Goal: Navigation & Orientation: Find specific page/section

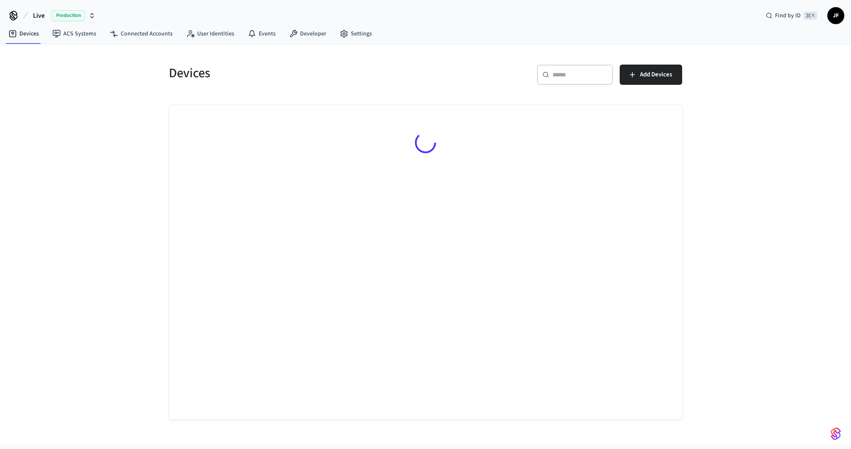
click at [30, 17] on button "Live Production" at bounding box center [64, 16] width 68 height 18
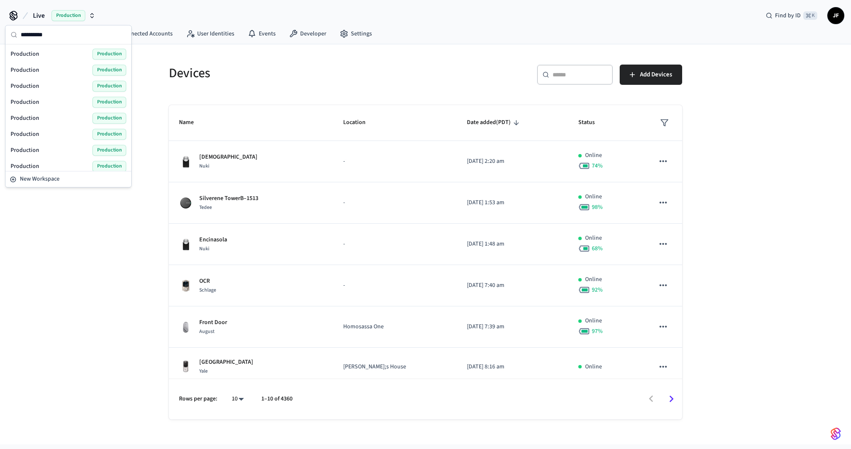
type input "**********"
drag, startPoint x: 37, startPoint y: 62, endPoint x: 38, endPoint y: 57, distance: 4.7
click at [44, 49] on div "Production Production" at bounding box center [69, 54] width 116 height 11
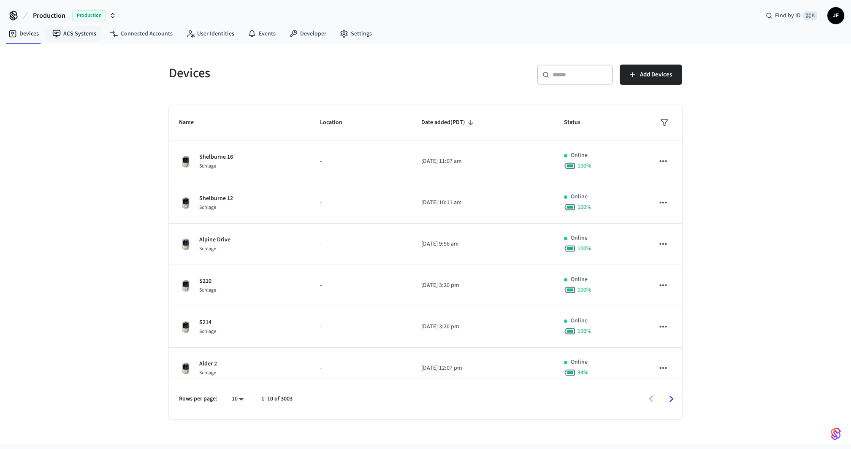
click at [60, 19] on span "Production" at bounding box center [49, 16] width 32 height 10
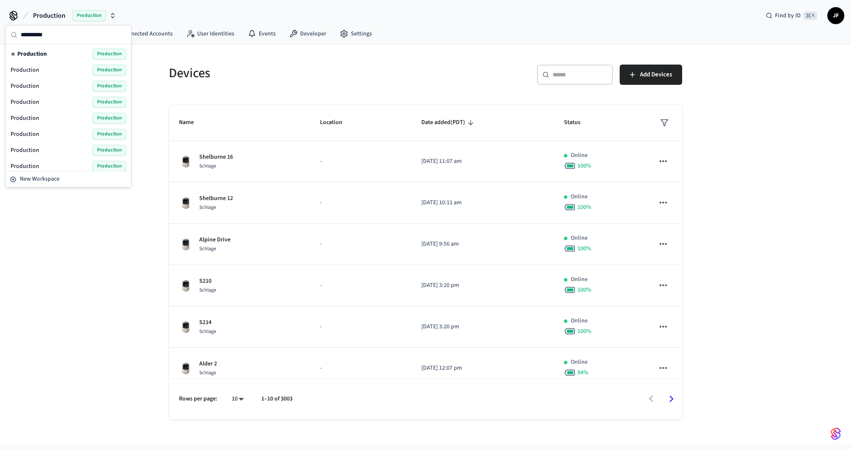
type input "**********"
click at [37, 70] on span "Production" at bounding box center [25, 70] width 29 height 8
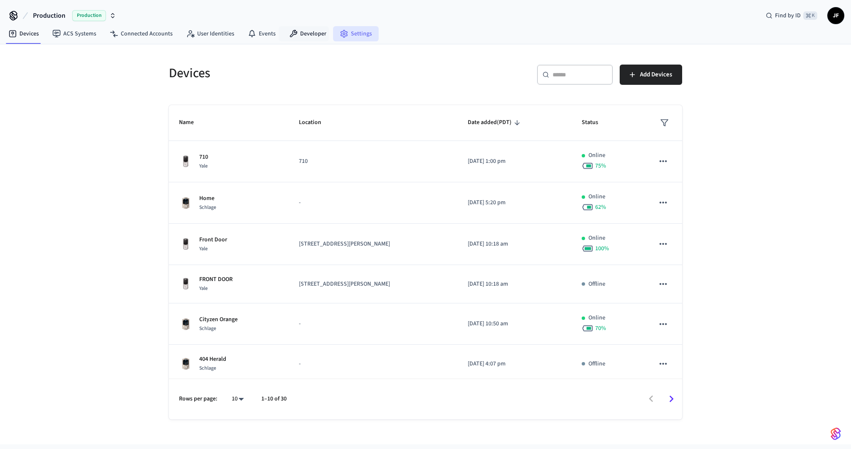
click at [333, 32] on link "Settings" at bounding box center [356, 33] width 46 height 15
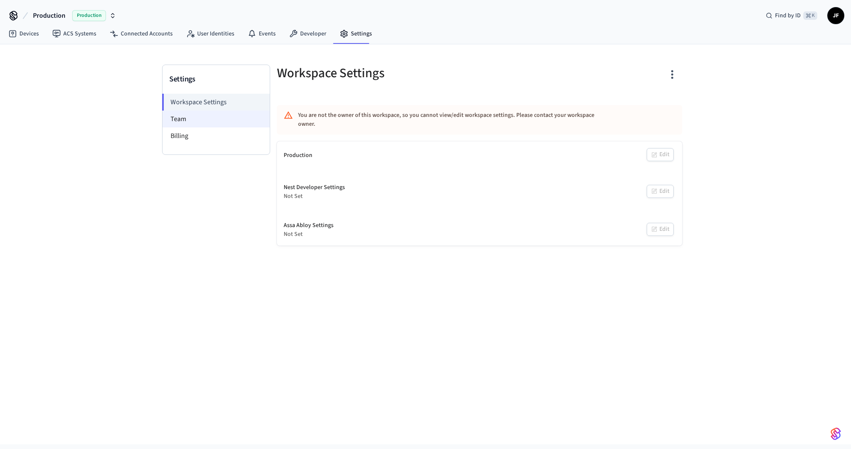
click at [217, 113] on li "Team" at bounding box center [215, 119] width 107 height 17
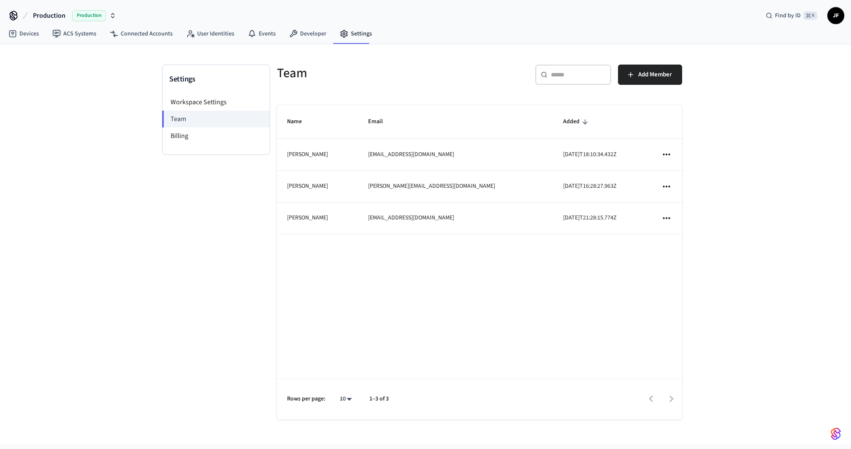
click at [117, 103] on div "Settings Workspace Settings Team Billing Team ​ ​ Add Member Name Email Added […" at bounding box center [425, 244] width 851 height 400
click at [49, 17] on span "Production" at bounding box center [49, 16] width 32 height 10
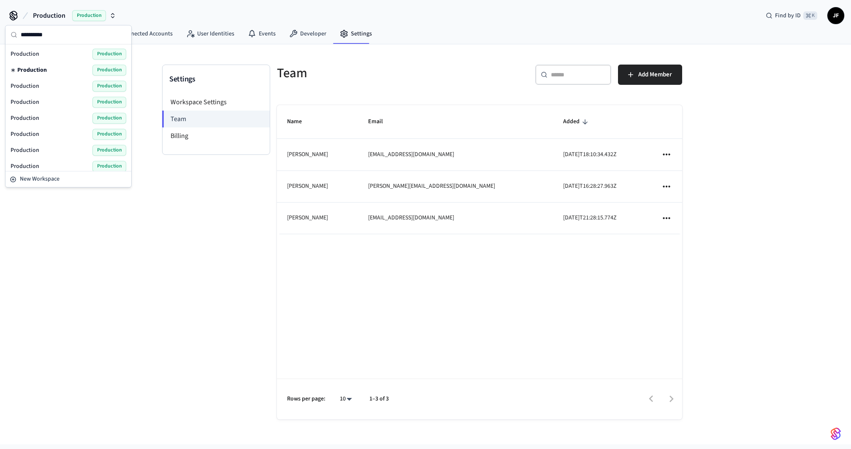
type input "**********"
click at [54, 88] on div "Production Production" at bounding box center [69, 86] width 116 height 11
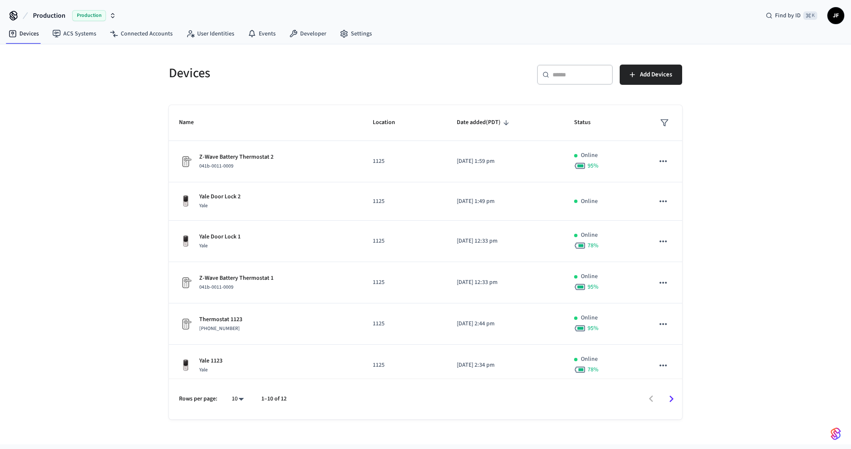
click at [61, 92] on div "Devices ​ ​ Add Devices Name Location Date added (PDT) Status Z-Wave Battery Th…" at bounding box center [425, 244] width 851 height 400
click at [292, 27] on link "Developer" at bounding box center [307, 33] width 51 height 15
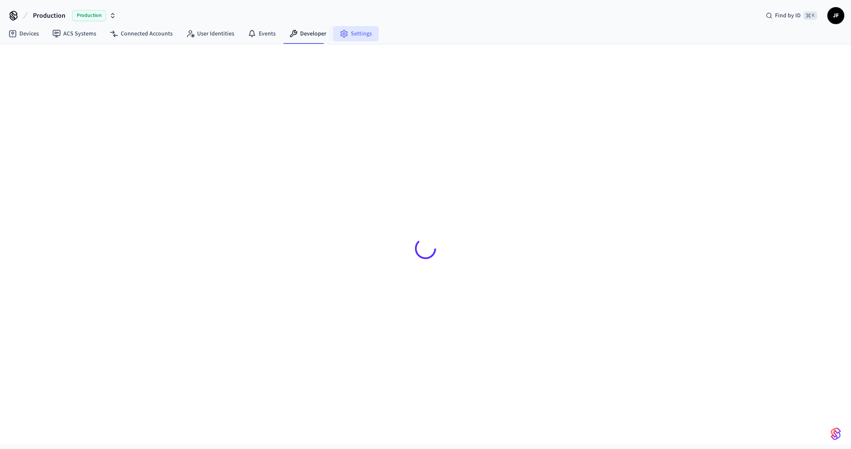
click at [348, 31] on link "Settings" at bounding box center [356, 33] width 46 height 15
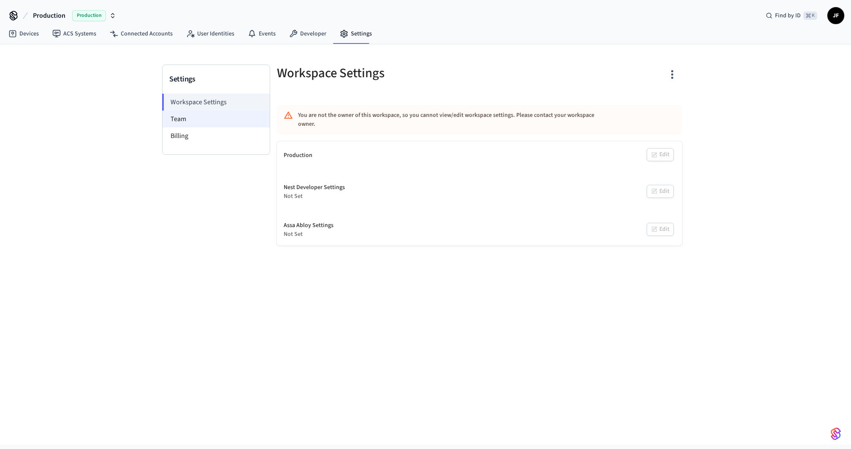
click at [217, 111] on li "Team" at bounding box center [215, 119] width 107 height 17
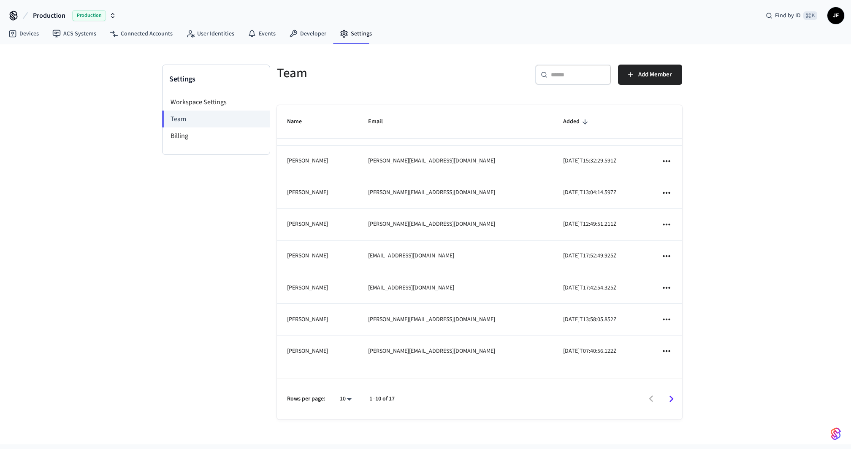
scroll to position [76, 0]
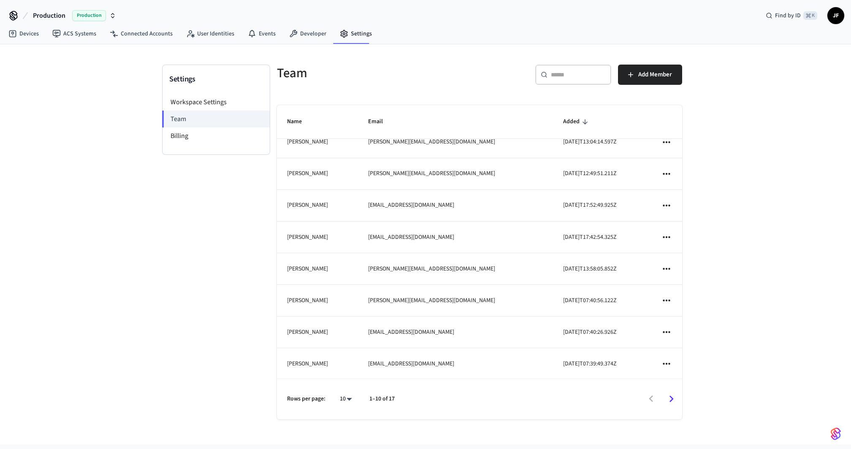
click at [196, 245] on div "Settings Workspace Settings Team Billing" at bounding box center [216, 251] width 108 height 372
click at [81, 118] on div "Settings Workspace Settings Team Billing Team ​ ​ Add Member Name Email Added […" at bounding box center [425, 244] width 851 height 400
click at [136, 35] on link "Connected Accounts" at bounding box center [141, 33] width 76 height 15
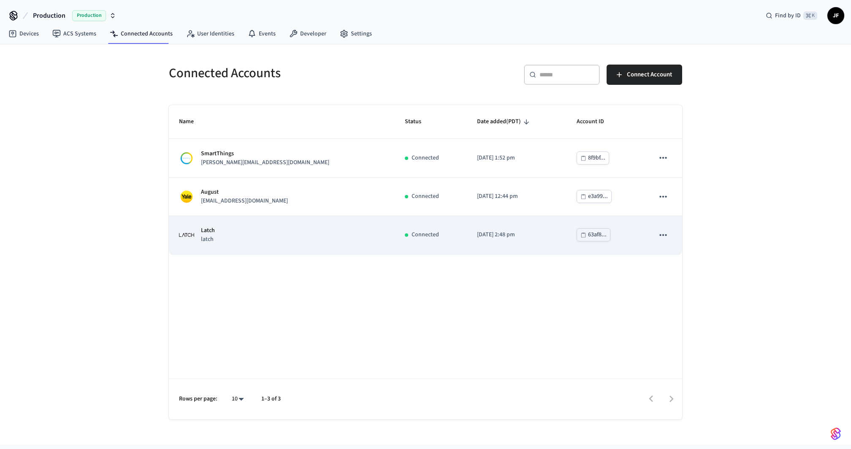
click at [274, 249] on td "Latch latch" at bounding box center [282, 235] width 226 height 38
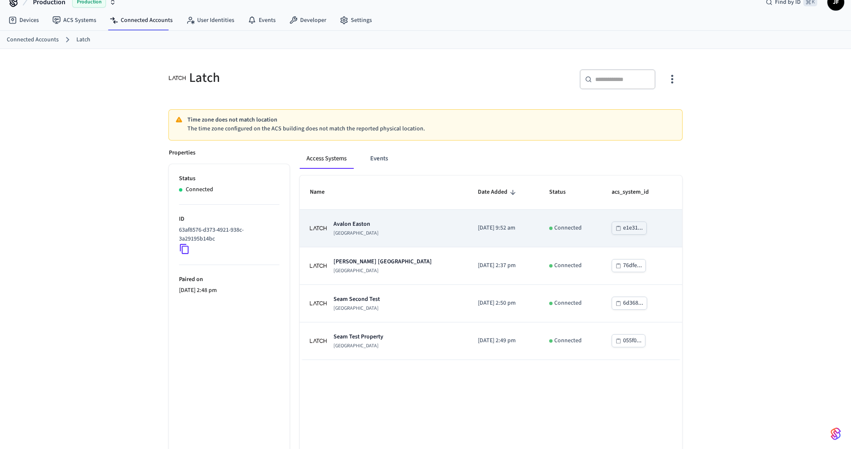
scroll to position [14, 0]
click at [396, 231] on div "[GEOGRAPHIC_DATA]" at bounding box center [384, 227] width 148 height 17
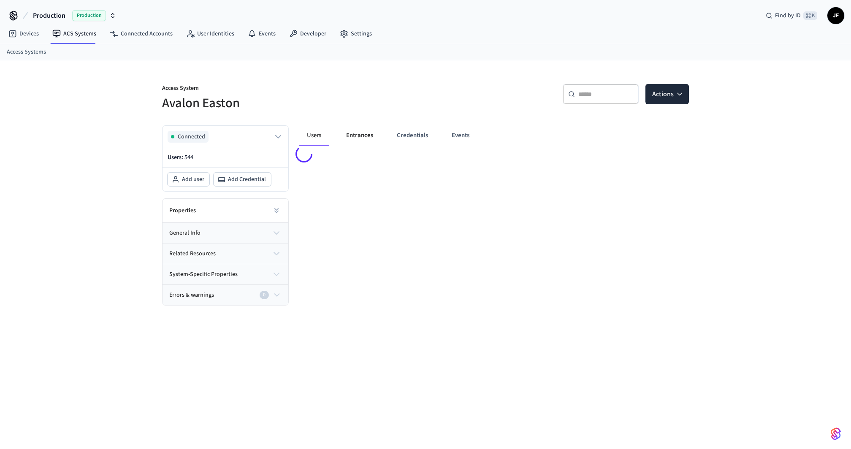
click at [362, 135] on button "Entrances" at bounding box center [359, 135] width 41 height 20
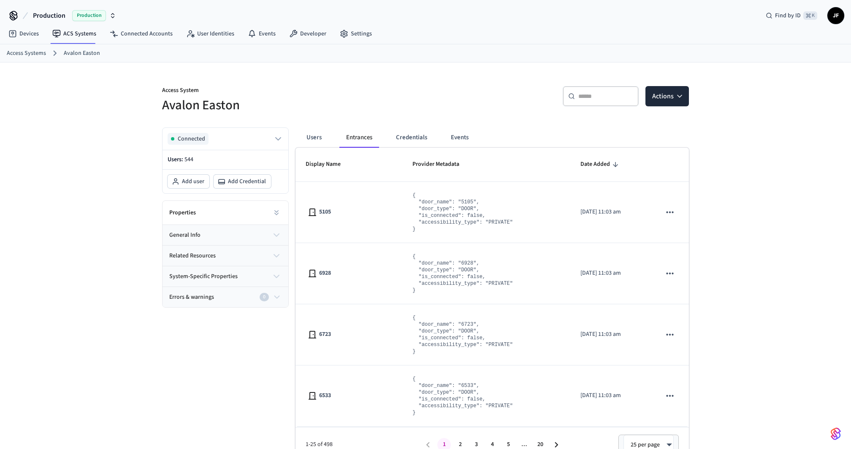
scroll to position [13, 0]
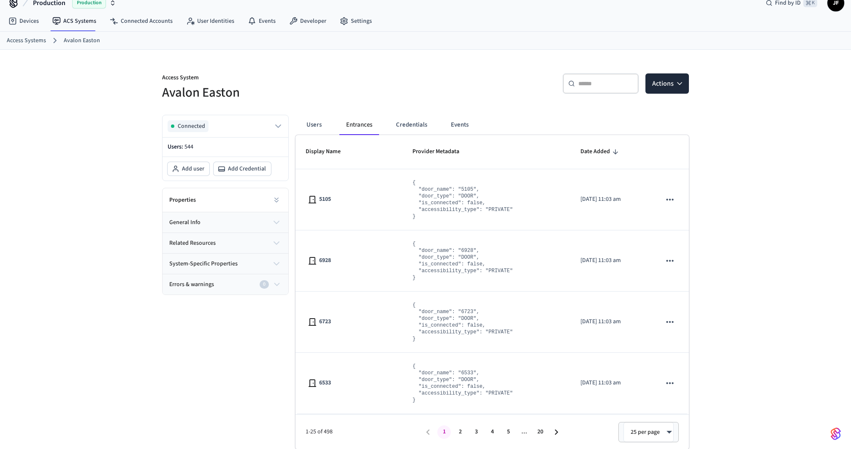
scroll to position [14, 0]
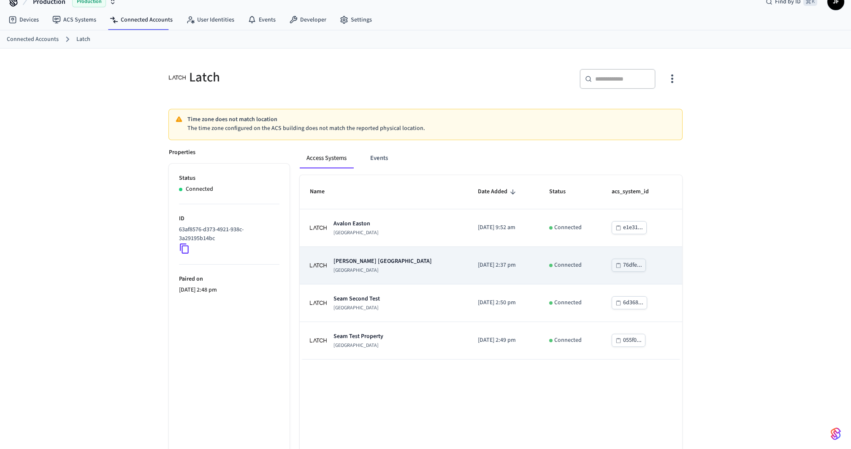
click at [368, 264] on p "[PERSON_NAME] [GEOGRAPHIC_DATA]" at bounding box center [382, 261] width 98 height 8
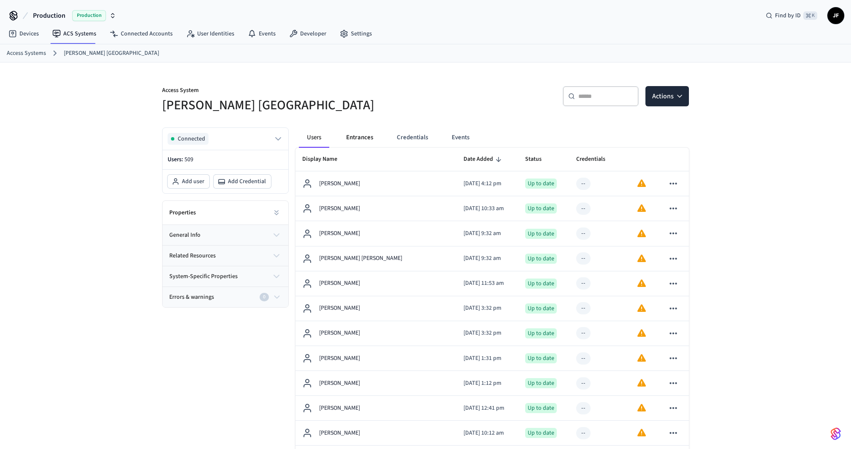
click at [366, 138] on button "Entrances" at bounding box center [359, 137] width 41 height 20
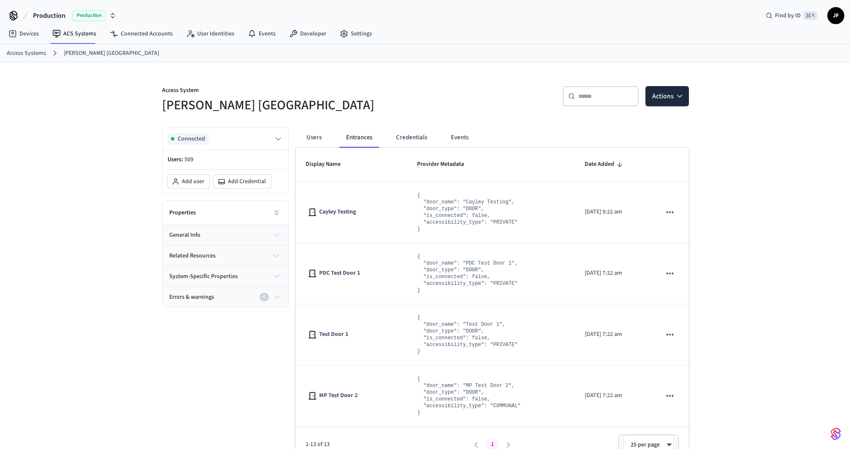
scroll to position [13, 0]
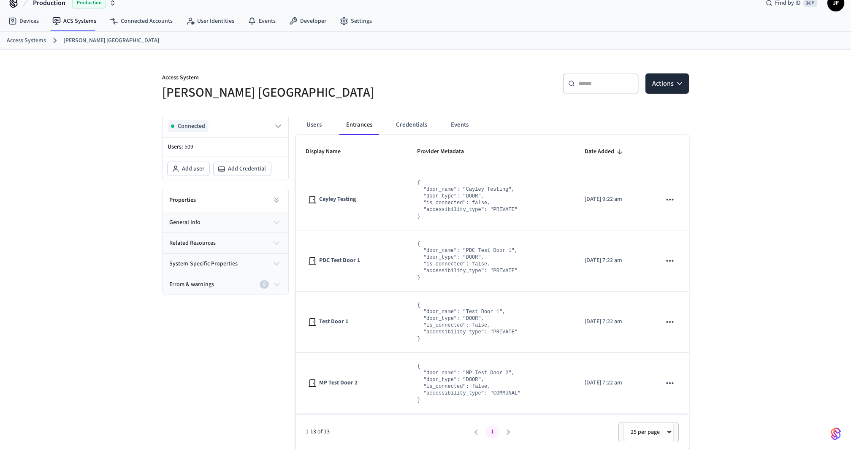
click at [17, 38] on link "Access Systems" at bounding box center [26, 40] width 39 height 9
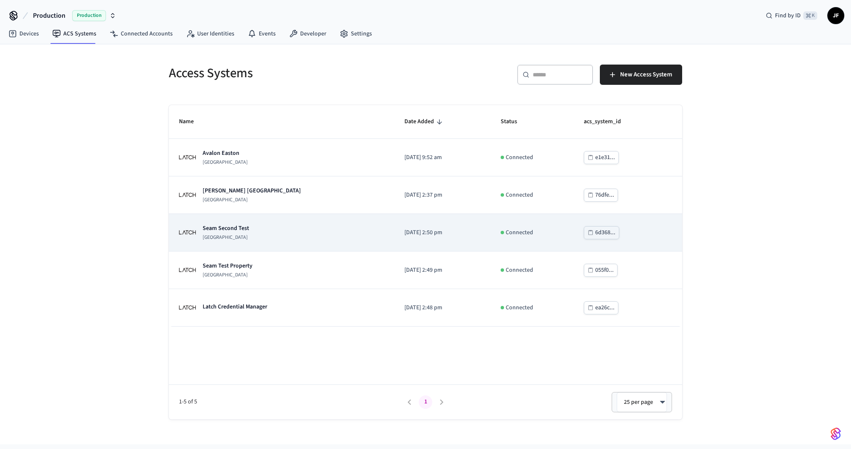
click at [248, 234] on div "Seam Second Test Latch Building" at bounding box center [281, 232] width 205 height 17
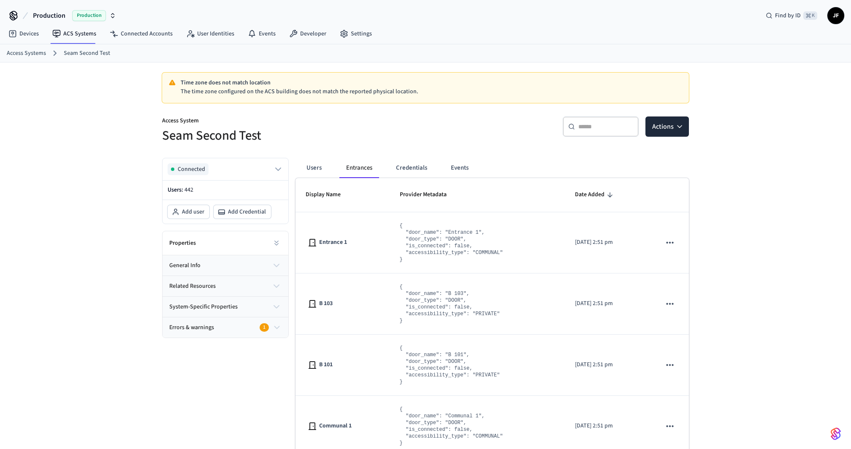
scroll to position [43, 0]
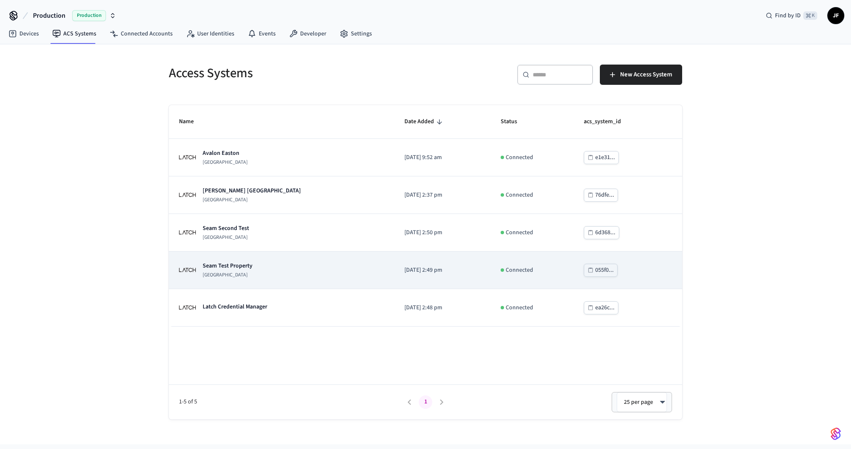
click at [298, 282] on td "Seam Test Property [GEOGRAPHIC_DATA]" at bounding box center [281, 271] width 225 height 38
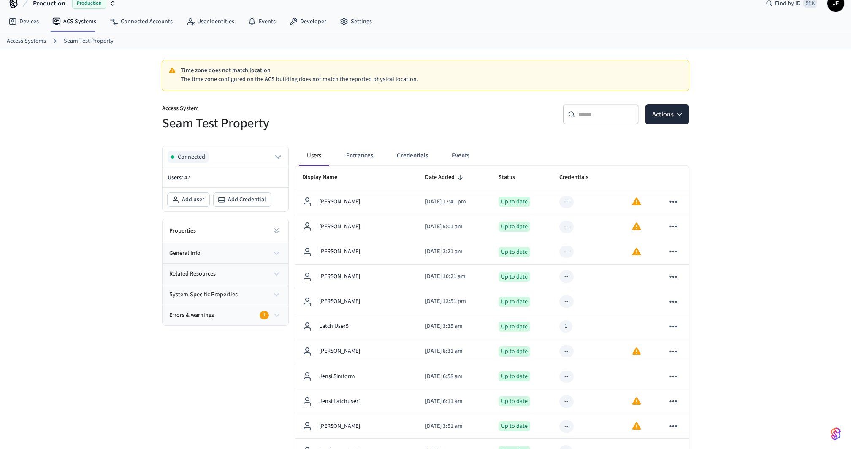
scroll to position [21, 0]
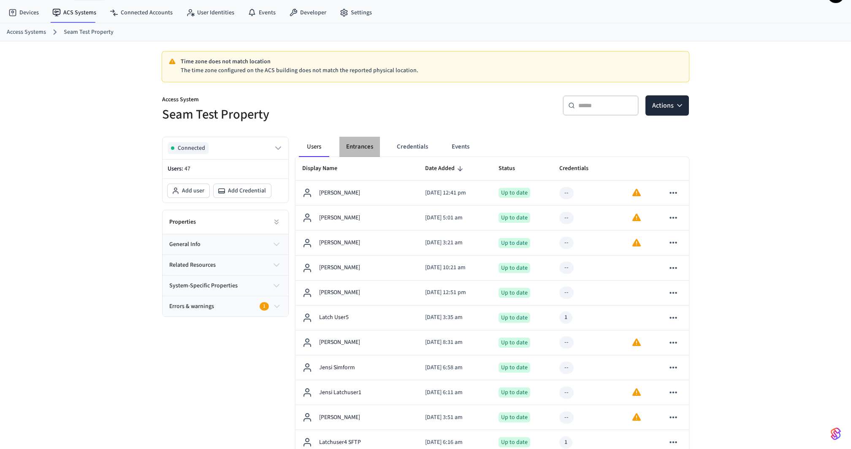
click at [364, 147] on button "Entrances" at bounding box center [359, 147] width 41 height 20
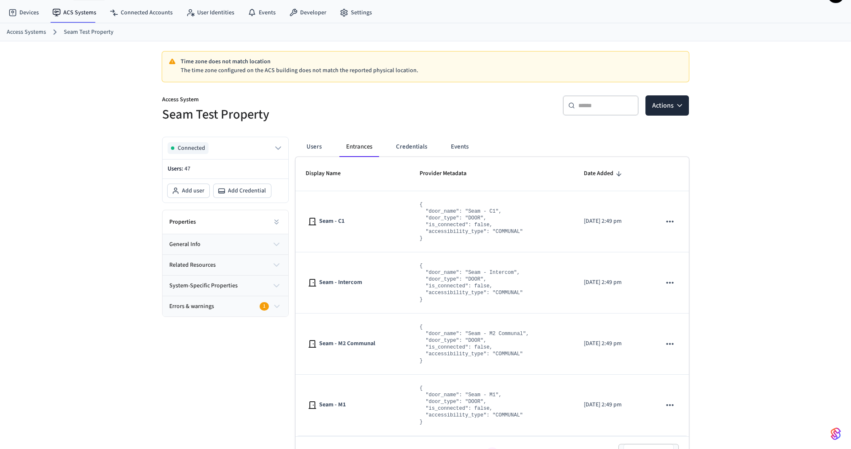
scroll to position [43, 0]
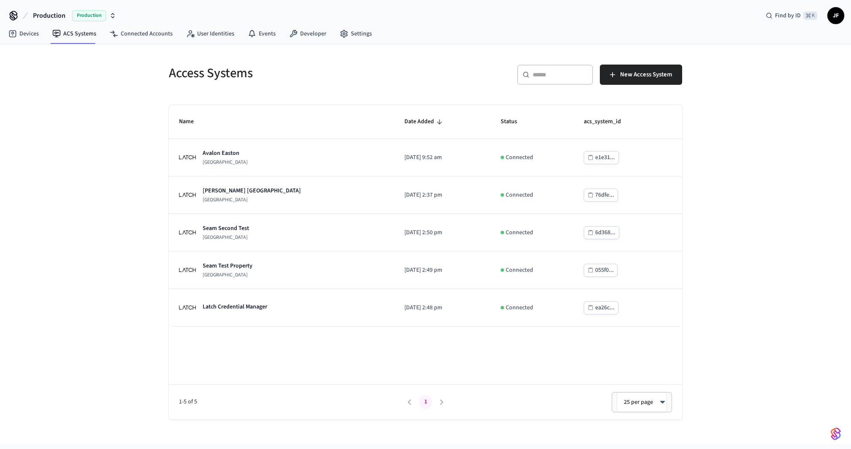
click at [432, 78] on div "​ ​ New Access System" at bounding box center [557, 78] width 252 height 27
click at [53, 13] on span "Production" at bounding box center [49, 16] width 32 height 10
type input "****"
click at [48, 45] on div "Bowo - Production Production jack bb wworkspace Sandbox" at bounding box center [68, 61] width 126 height 35
click at [48, 51] on span "Bowo - Production" at bounding box center [34, 54] width 47 height 8
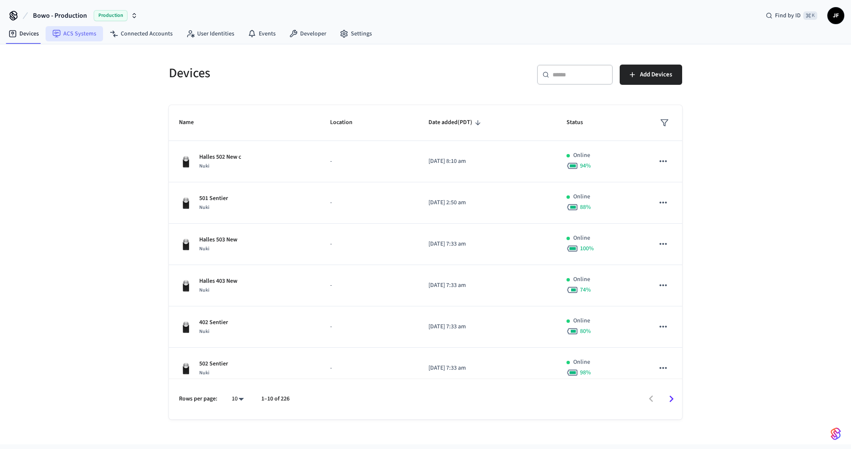
click at [68, 31] on link "ACS Systems" at bounding box center [74, 33] width 57 height 15
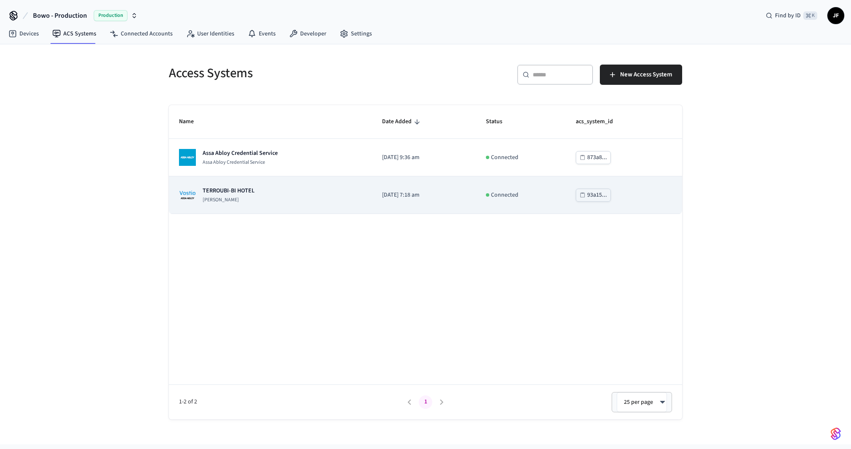
click at [287, 201] on div "TERROUBI-BI HOTEL Assa [PERSON_NAME]" at bounding box center [270, 195] width 183 height 17
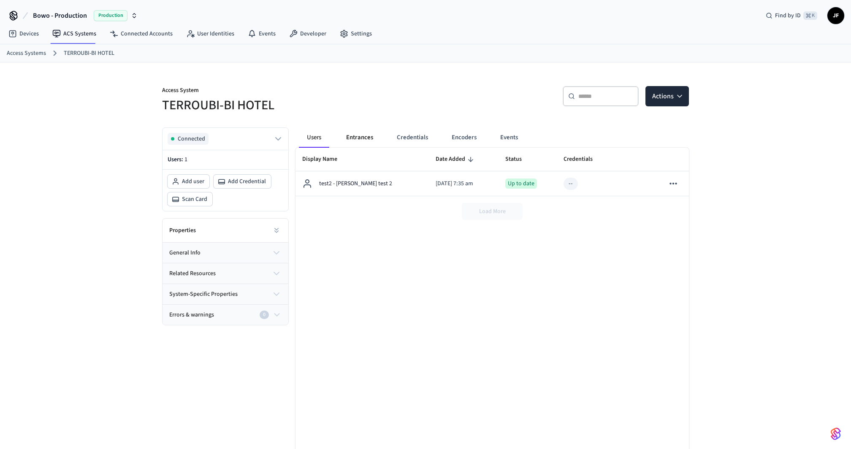
click at [369, 139] on button "Entrances" at bounding box center [359, 137] width 41 height 20
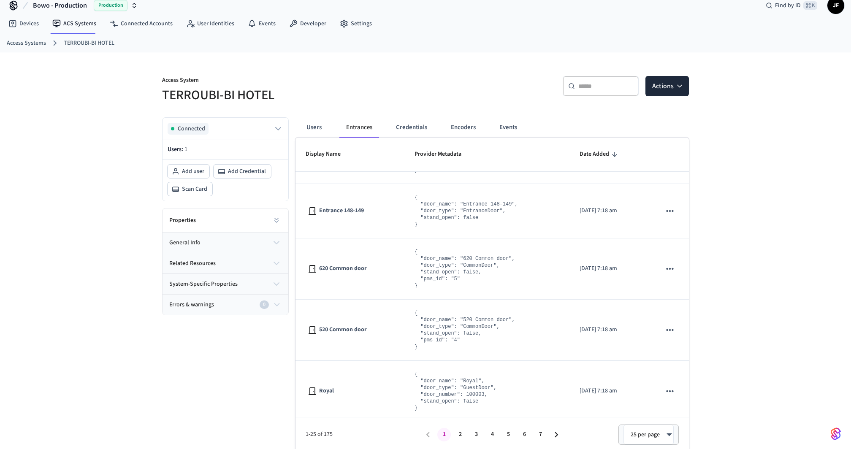
scroll to position [241, 0]
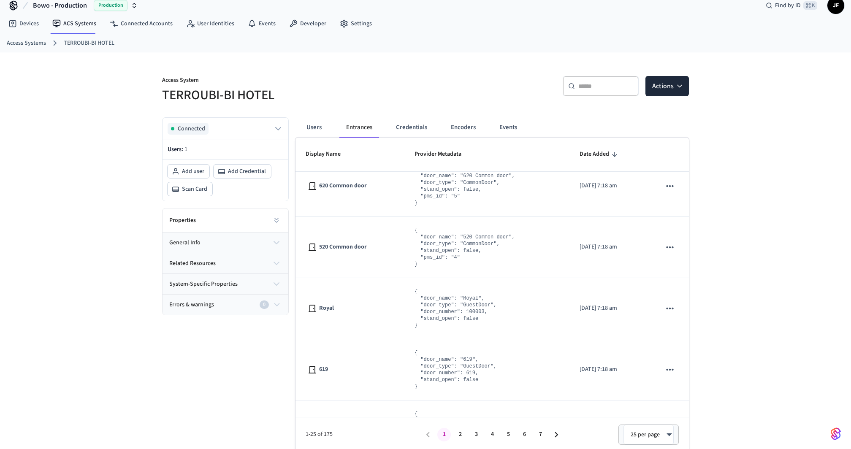
click at [472, 88] on div "​ ​ Actions" at bounding box center [560, 89] width 258 height 27
click at [54, 4] on span "Bowo - Production" at bounding box center [60, 5] width 54 height 10
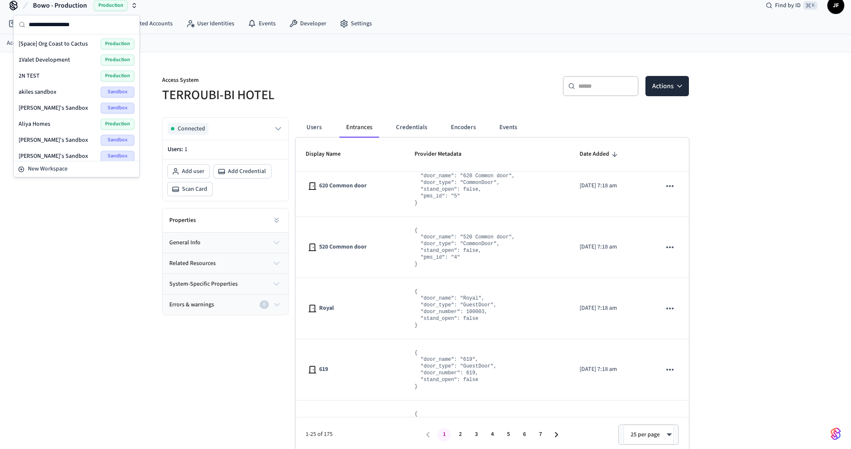
click at [492, 63] on div at bounding box center [425, 69] width 527 height 14
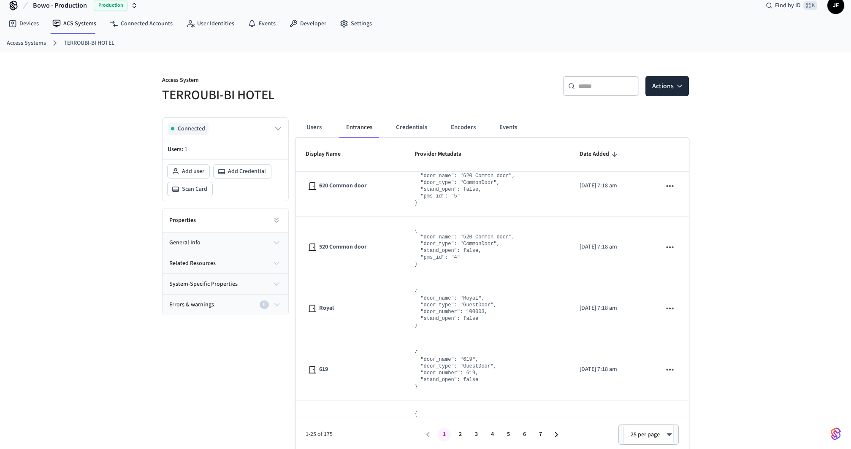
click at [392, 113] on div "Users Entrances Credentials Encoders Events Display Name Provider Metadata Date…" at bounding box center [489, 281] width 400 height 341
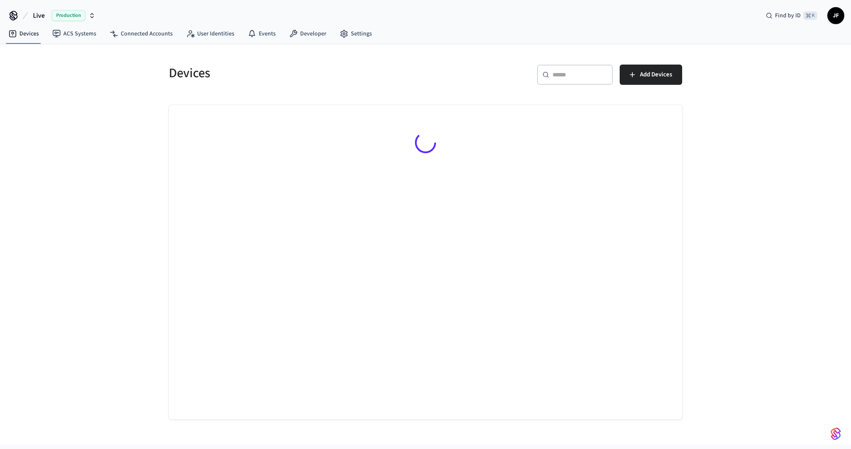
click at [36, 21] on button "Live Production" at bounding box center [64, 16] width 68 height 18
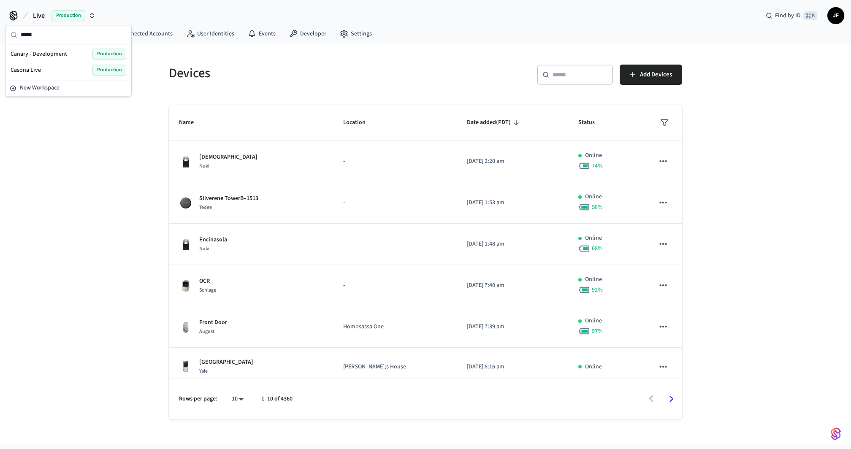
type input "*****"
click at [38, 50] on span "Canary - Development" at bounding box center [39, 54] width 57 height 8
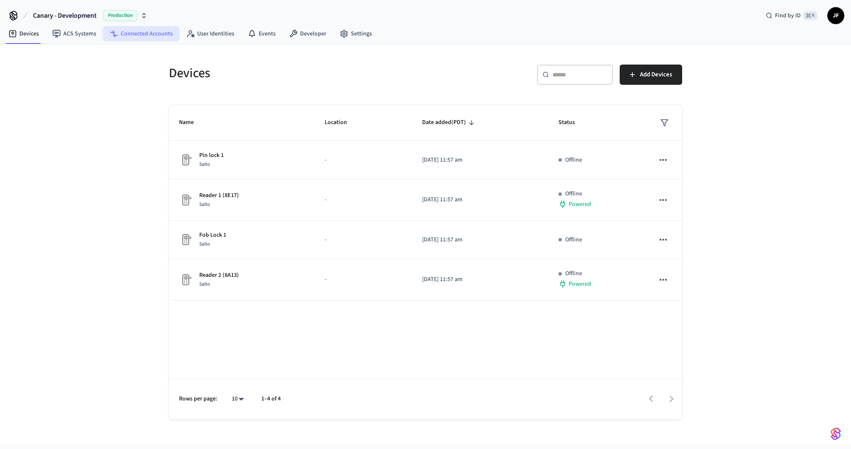
click at [160, 35] on link "Connected Accounts" at bounding box center [141, 33] width 76 height 15
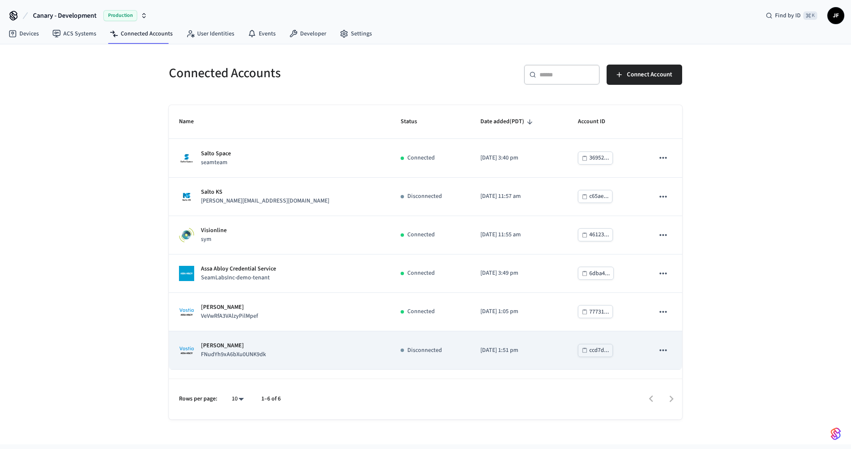
click at [322, 351] on div "Assa Abloy Vostio FNudYh9xA6bXu0UNK9dk" at bounding box center [279, 350] width 201 height 18
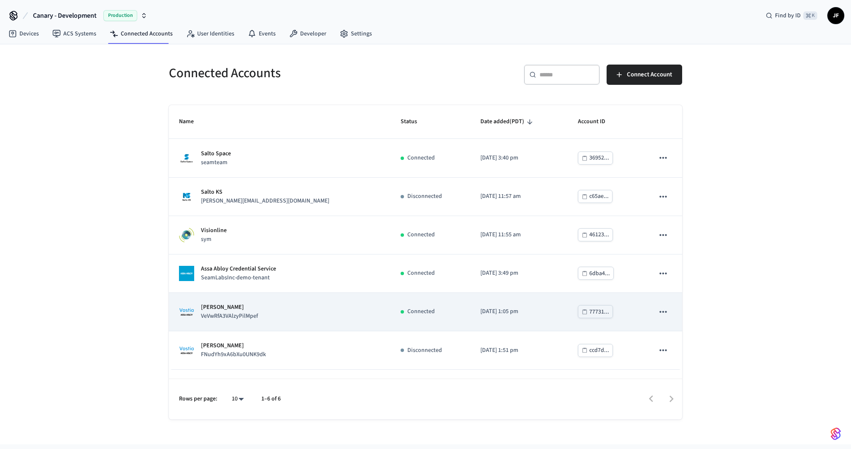
click at [222, 312] on p "VeVwRfA3VAlzyPilMpef" at bounding box center [229, 316] width 57 height 9
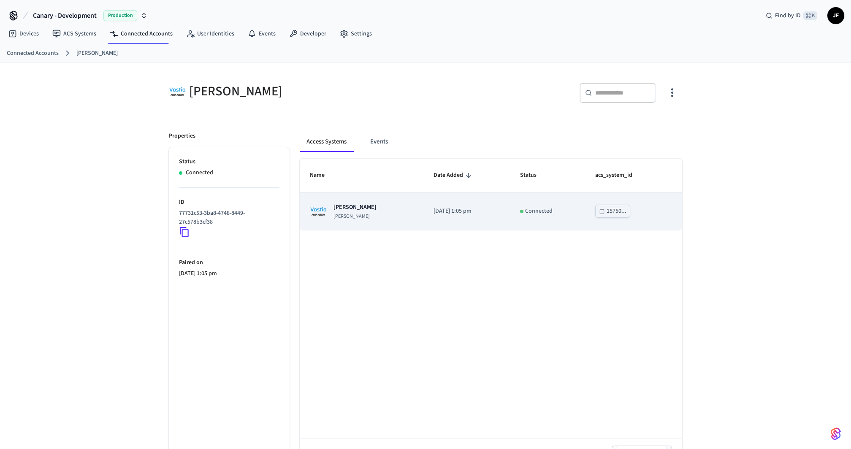
click at [391, 200] on td "Canary Vostio Assa Abloy Vostio" at bounding box center [362, 212] width 124 height 38
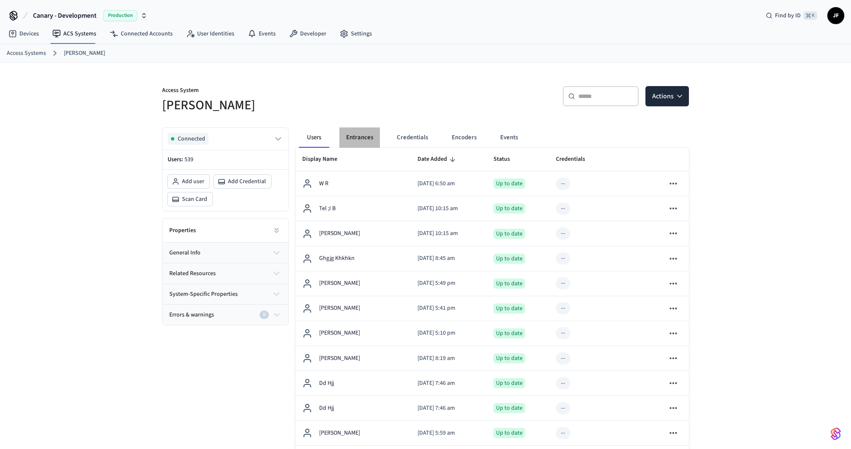
click at [364, 135] on button "Entrances" at bounding box center [359, 137] width 41 height 20
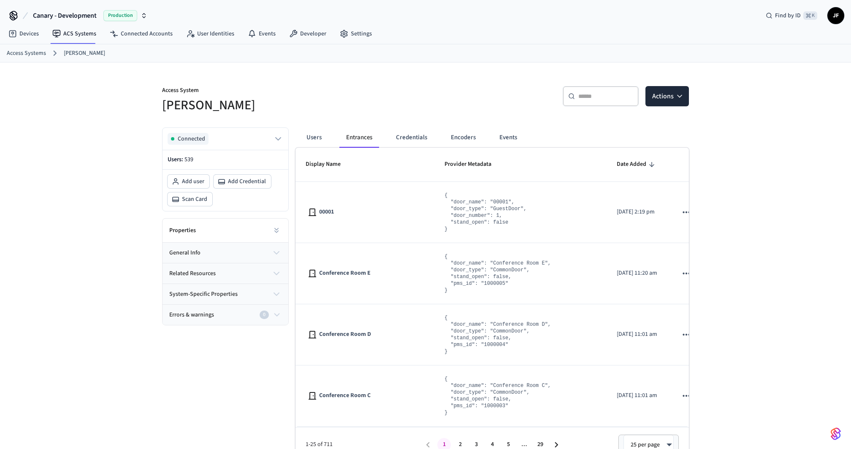
click at [374, 100] on h5 "Canary Vostio" at bounding box center [291, 105] width 258 height 17
click at [57, 22] on button "Canary - Development Production" at bounding box center [89, 16] width 119 height 18
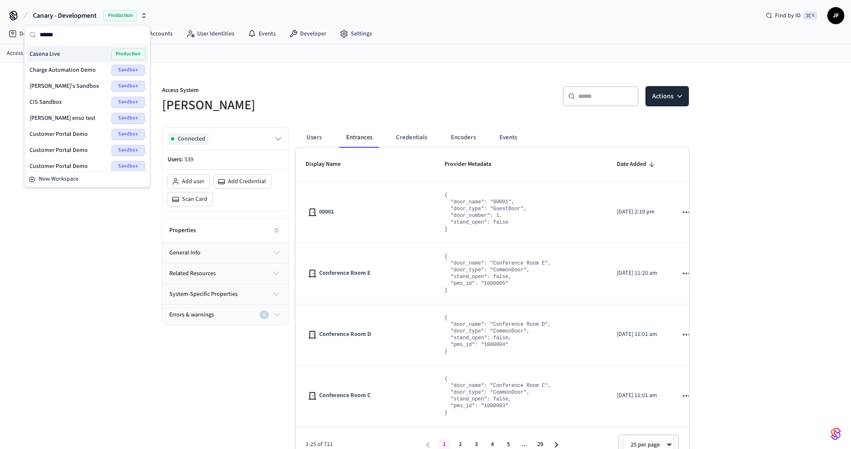
type input "******"
click at [71, 50] on div "Casona Live Production" at bounding box center [88, 54] width 116 height 11
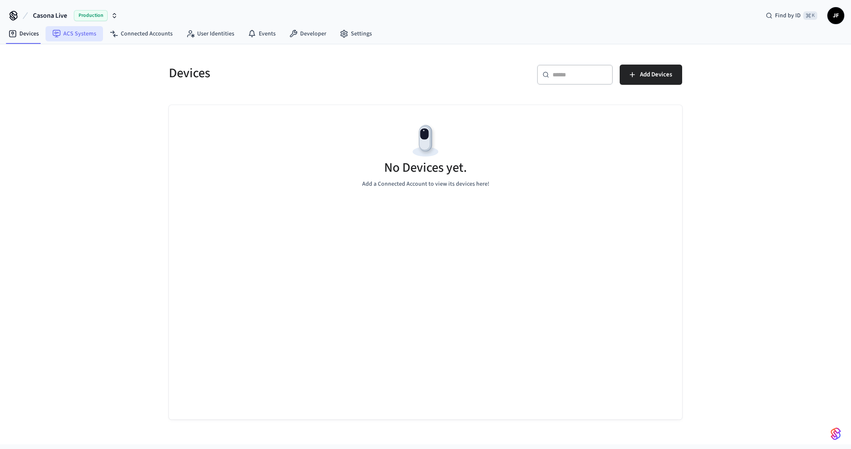
click at [72, 38] on link "ACS Systems" at bounding box center [74, 33] width 57 height 15
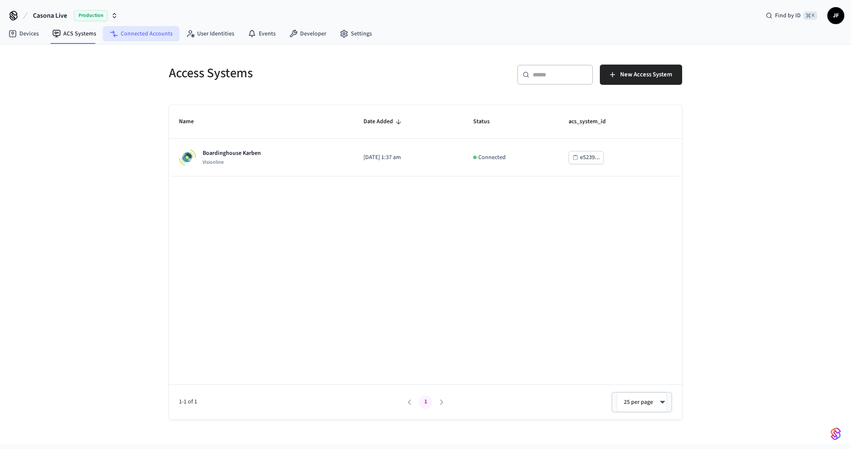
click at [151, 38] on link "Connected Accounts" at bounding box center [141, 33] width 76 height 15
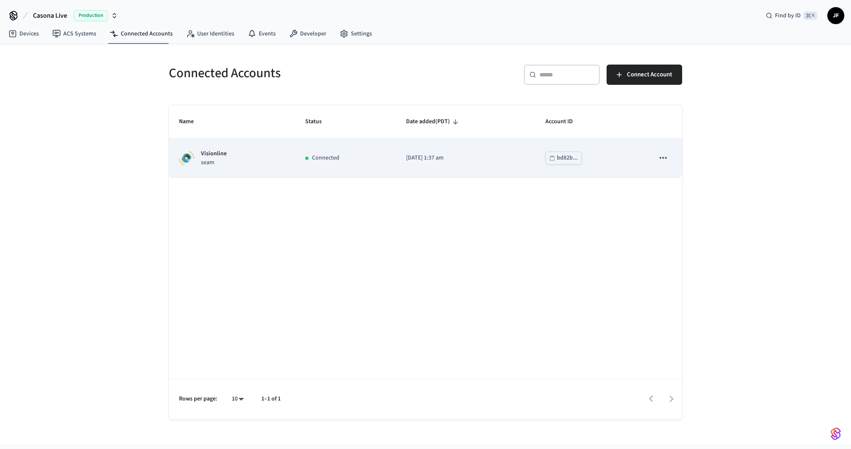
click at [282, 166] on div "Visionline seam" at bounding box center [232, 158] width 106 height 18
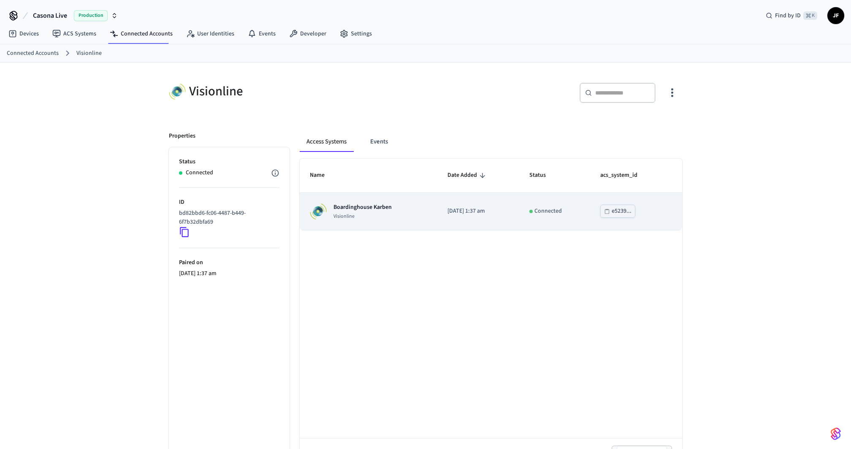
click at [361, 216] on p "Visionline" at bounding box center [362, 216] width 58 height 7
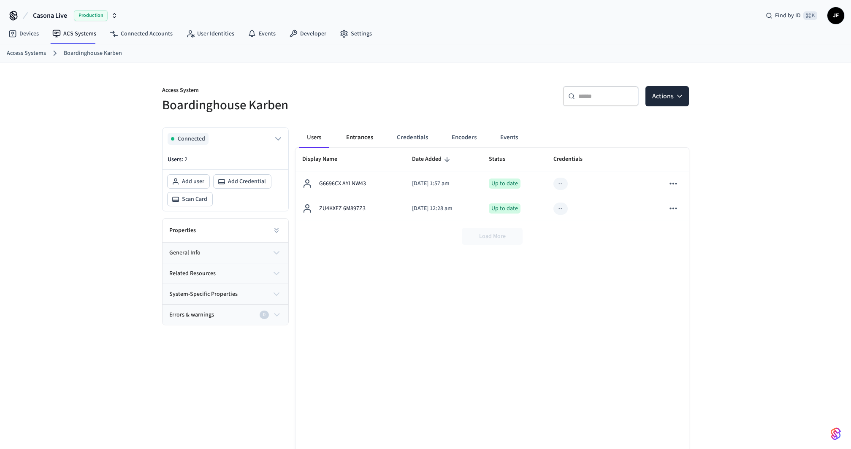
click at [361, 138] on button "Entrances" at bounding box center [359, 137] width 41 height 20
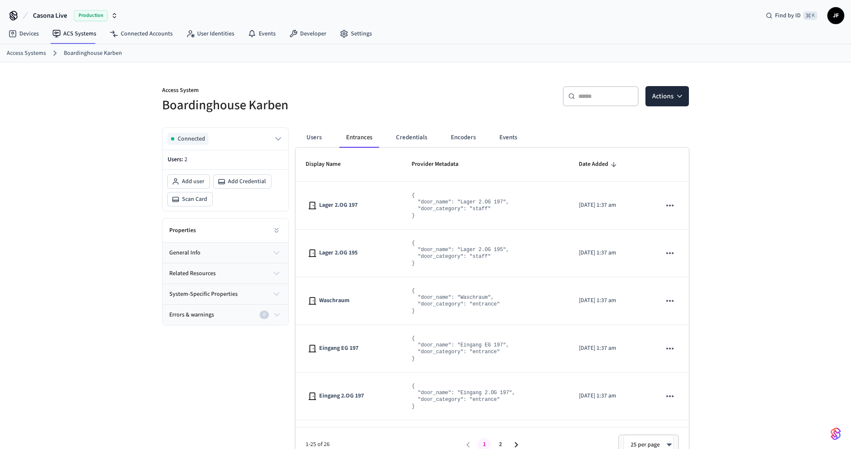
scroll to position [13, 0]
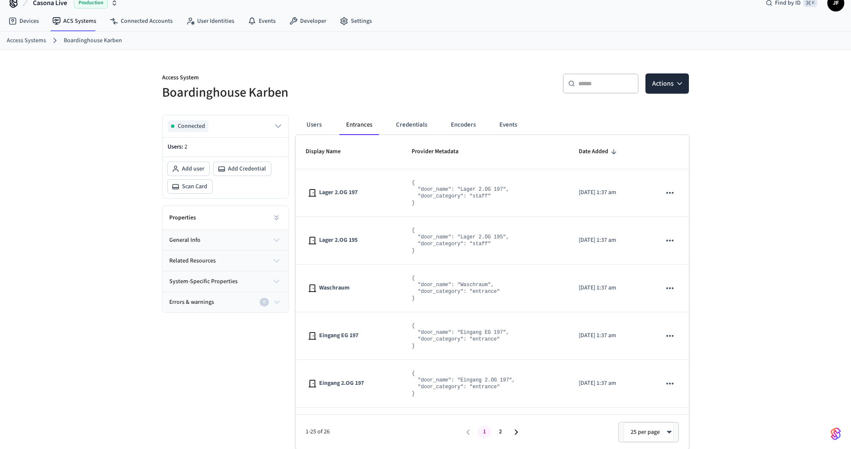
click at [393, 65] on div "Access System Boardinghouse Karben" at bounding box center [286, 82] width 268 height 38
